Goal: Communication & Community: Share content

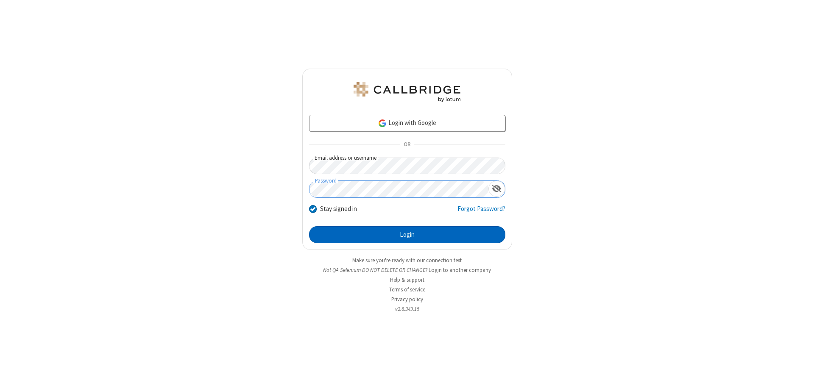
click at [407, 235] on button "Login" at bounding box center [407, 234] width 196 height 17
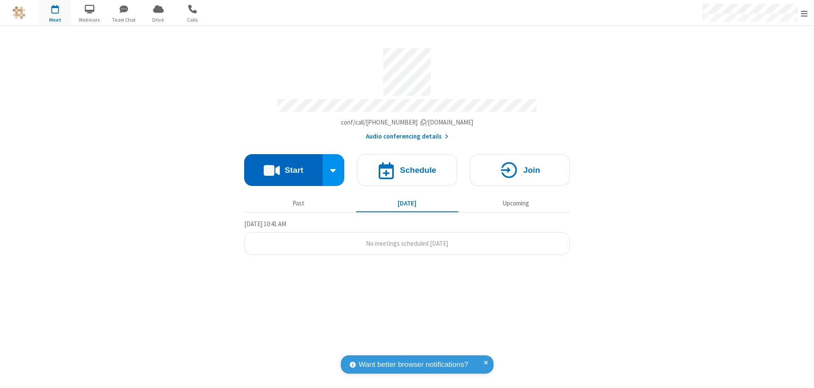
click at [283, 166] on button "Start" at bounding box center [283, 170] width 78 height 32
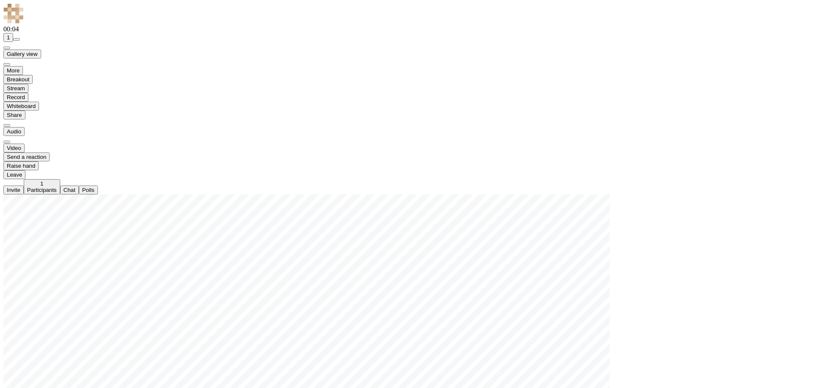
click at [64, 193] on span "Open chat" at bounding box center [64, 190] width 0 height 6
type input "C:\fakepath\doc_test.docx"
